Goal: Task Accomplishment & Management: Use online tool/utility

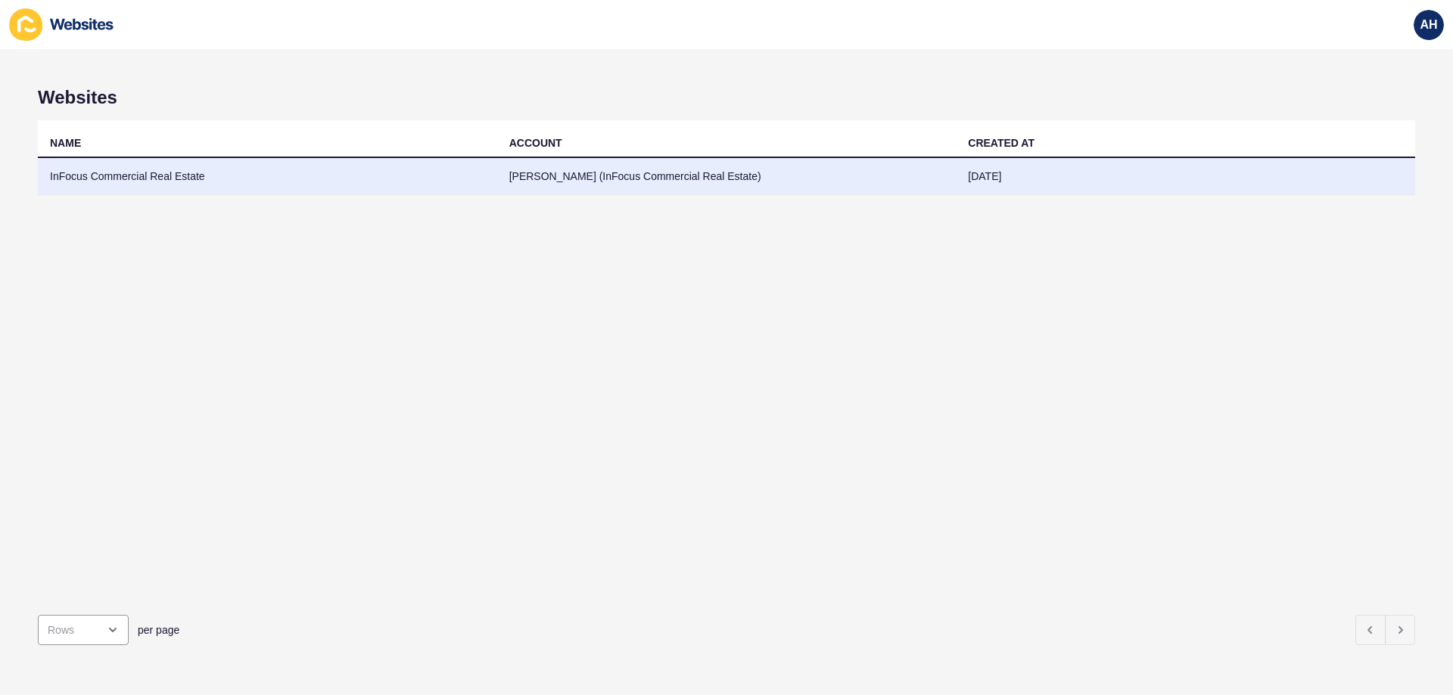
click at [437, 172] on td "InFocus Commercial Real Estate" at bounding box center [267, 176] width 459 height 37
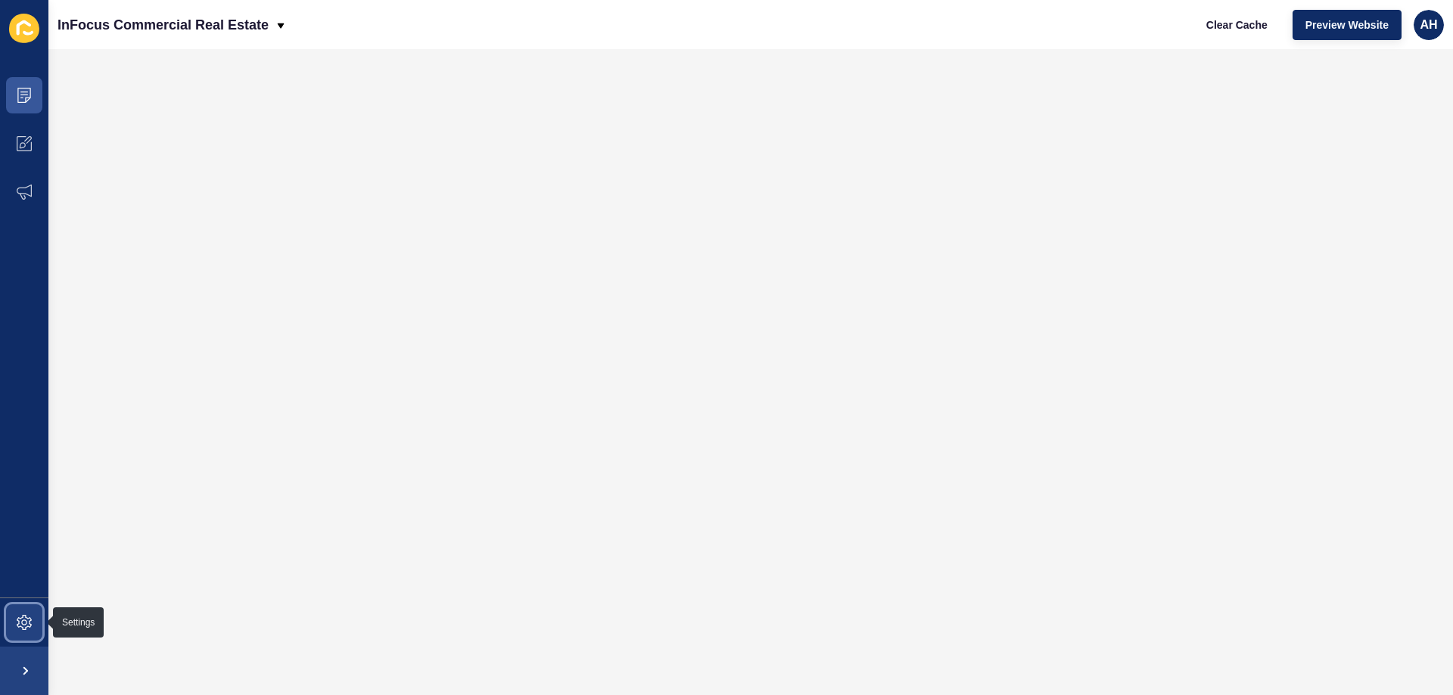
click at [26, 619] on icon at bounding box center [24, 622] width 15 height 15
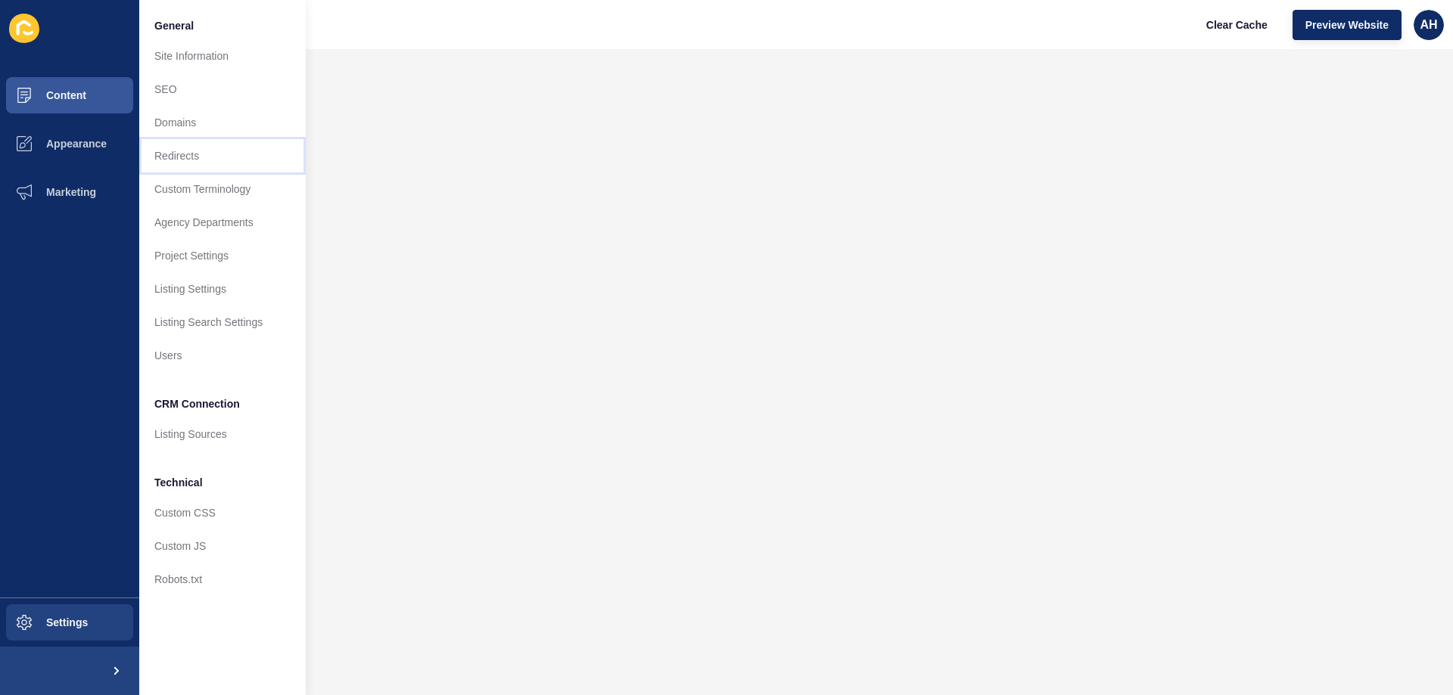
click at [193, 149] on link "Redirects" at bounding box center [222, 155] width 166 height 33
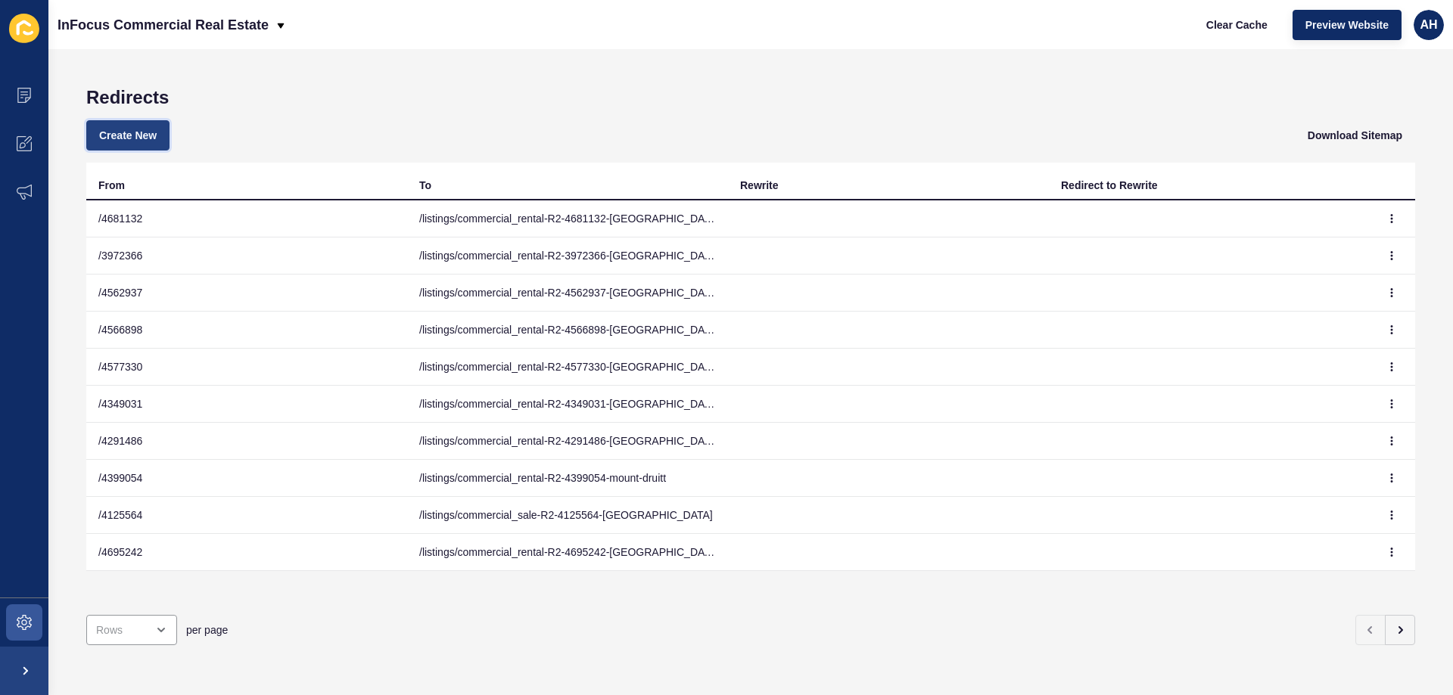
click at [144, 136] on span "Create New" at bounding box center [127, 135] width 57 height 15
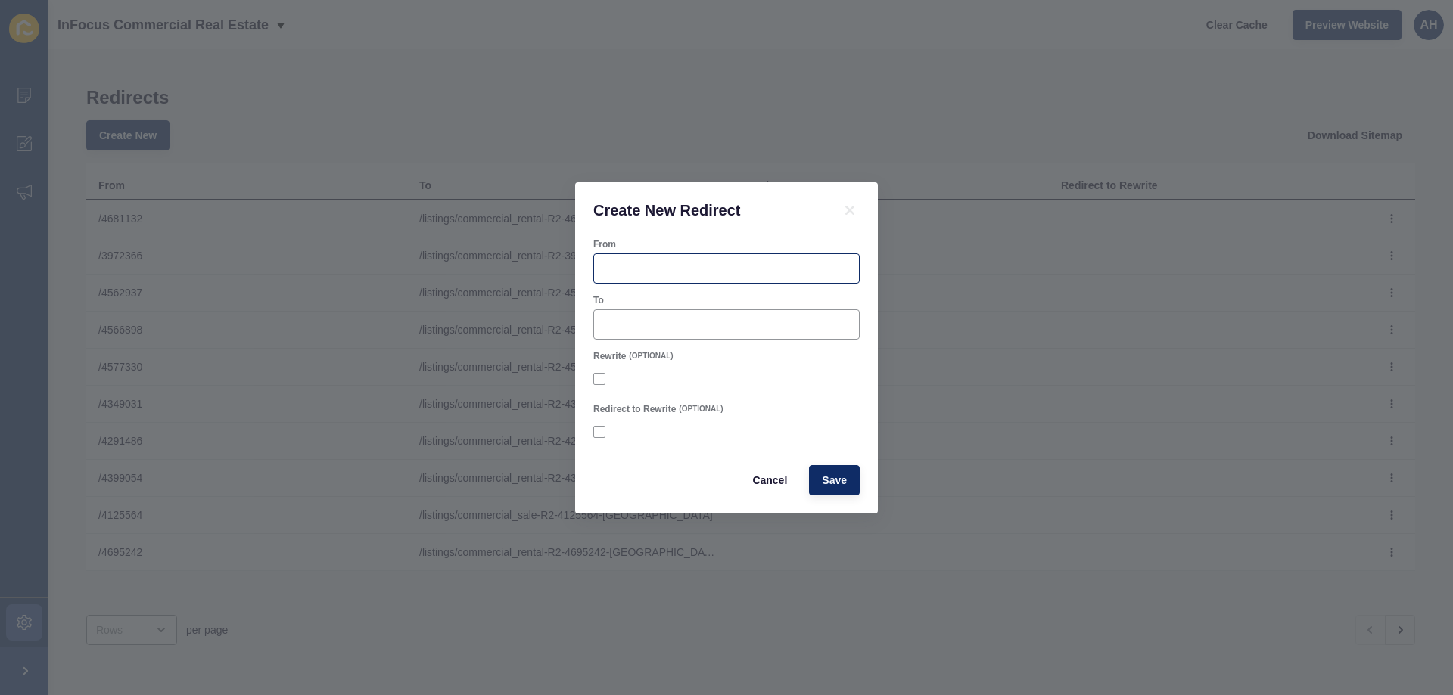
click at [635, 259] on div at bounding box center [726, 268] width 266 height 30
paste input "4707625"
click at [611, 272] on input "/ 4707625" at bounding box center [726, 268] width 247 height 15
type input "/4707625"
click at [629, 328] on input "To" at bounding box center [726, 324] width 247 height 15
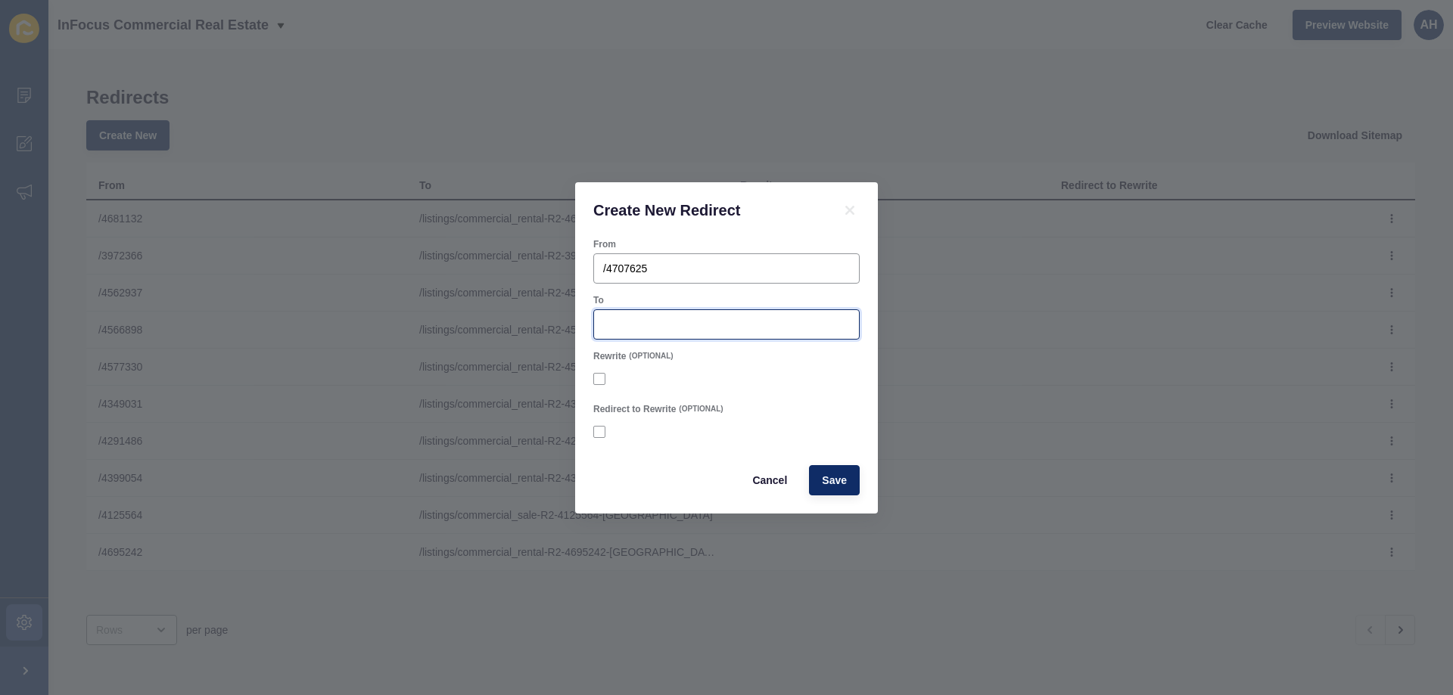
paste input "/listings/commercial_rental-R2-4707625-[GEOGRAPHIC_DATA]"
type input "/listings/commercial_rental-R2-4707625-[GEOGRAPHIC_DATA]"
click at [774, 387] on div at bounding box center [726, 378] width 266 height 27
click at [841, 484] on span "Save" at bounding box center [834, 480] width 25 height 15
